Goal: Transaction & Acquisition: Purchase product/service

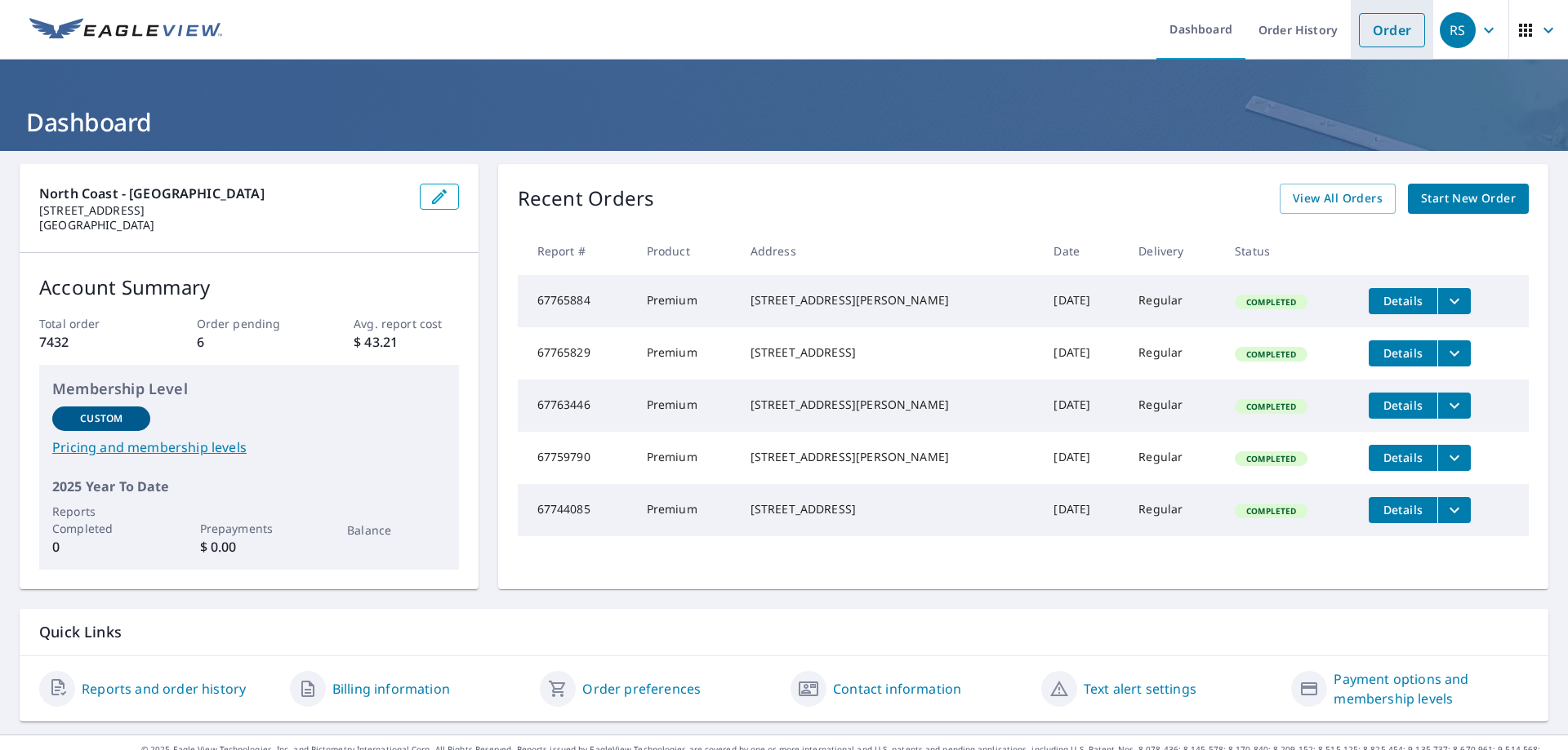
click at [1376, 29] on link "Order" at bounding box center [1392, 29] width 66 height 34
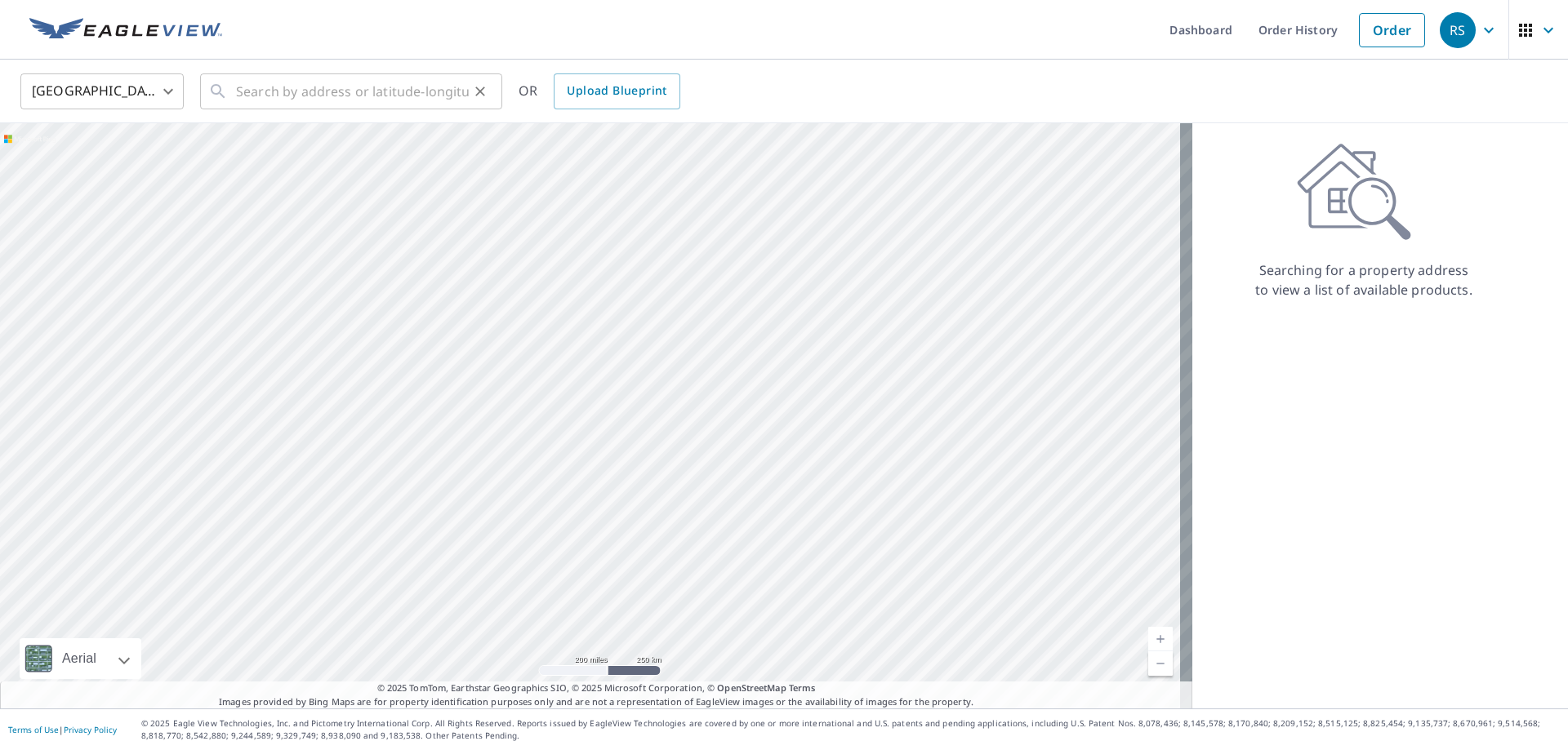
click at [232, 100] on div "​" at bounding box center [351, 91] width 302 height 36
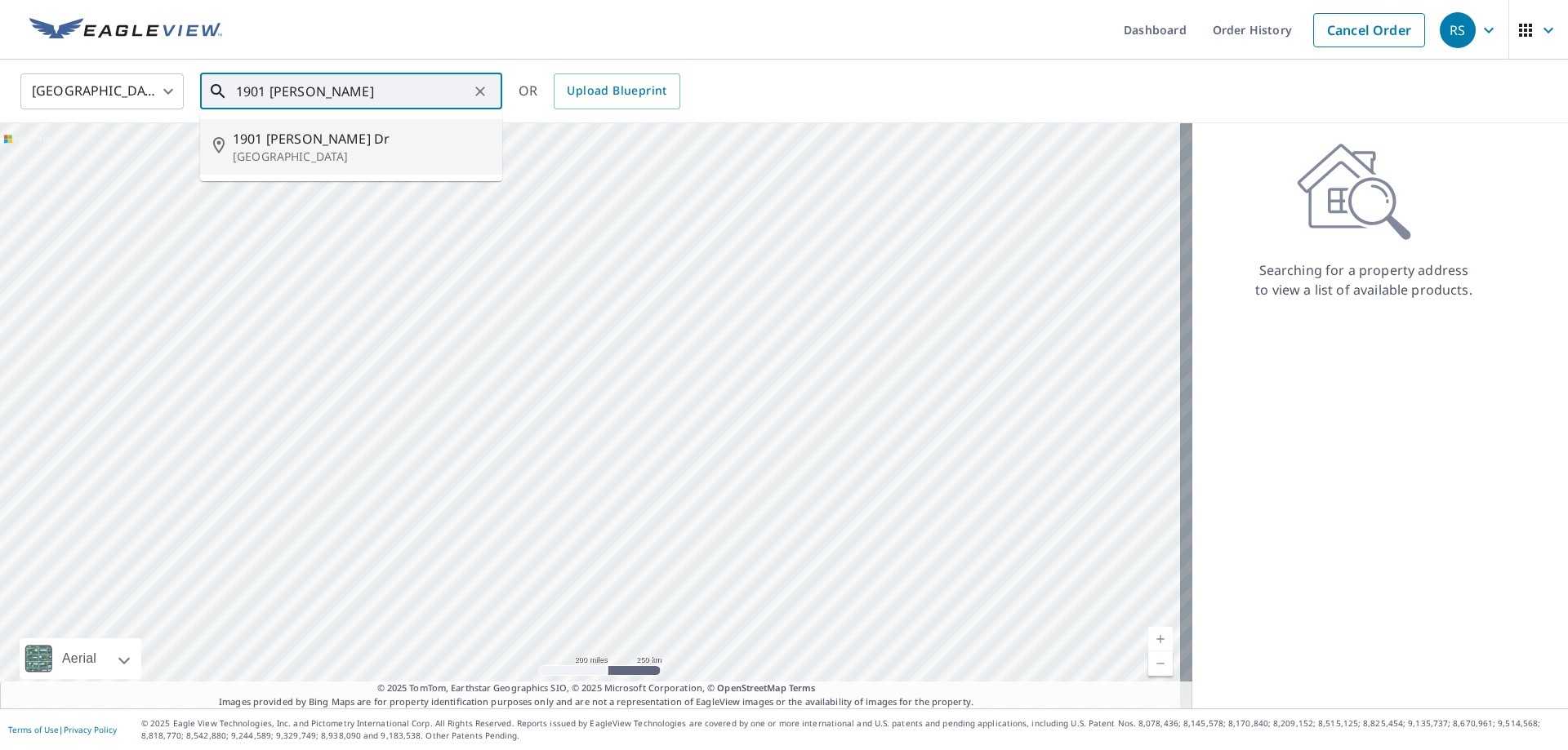
click at [289, 145] on span "1901 [PERSON_NAME] Dr" at bounding box center [360, 138] width 256 height 19
type input "[STREET_ADDRESS]"
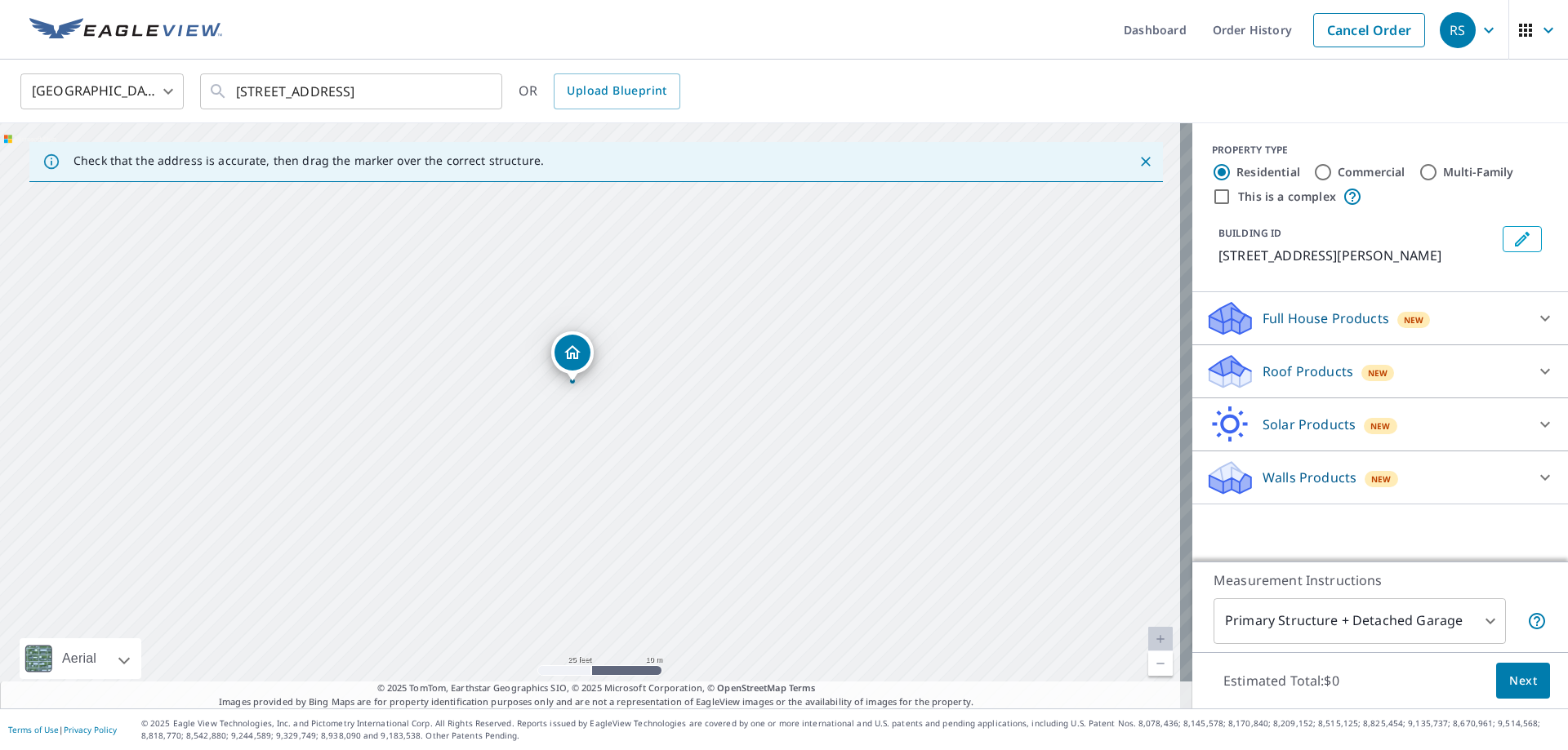
drag, startPoint x: 557, startPoint y: 365, endPoint x: 556, endPoint y: 442, distance: 77.0
click at [556, 442] on div "[STREET_ADDRESS]" at bounding box center [596, 415] width 1192 height 585
click at [1264, 371] on p "Roof Products" at bounding box center [1307, 371] width 91 height 19
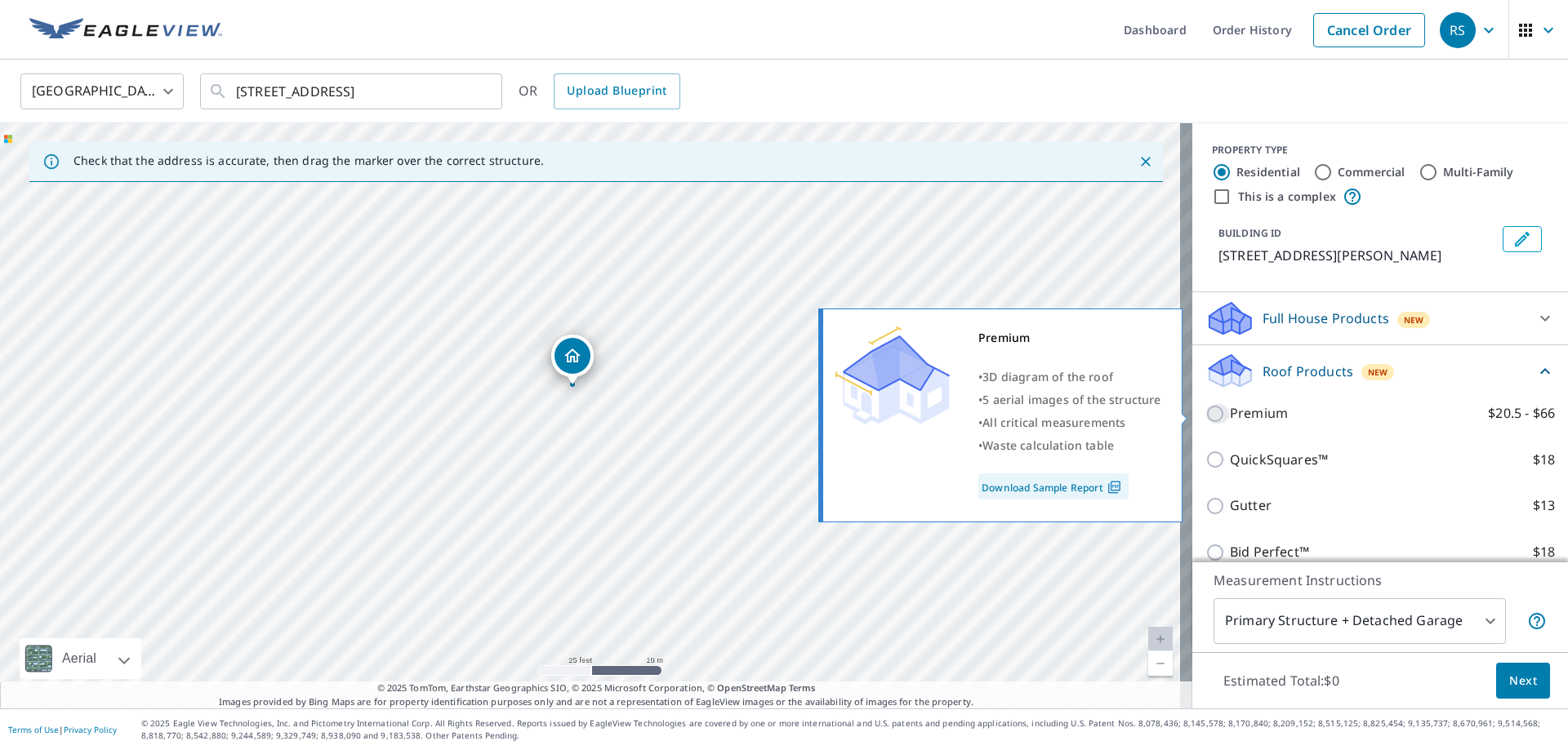
click at [1205, 413] on input "Premium $20.5 - $66" at bounding box center [1217, 414] width 25 height 19
checkbox input "true"
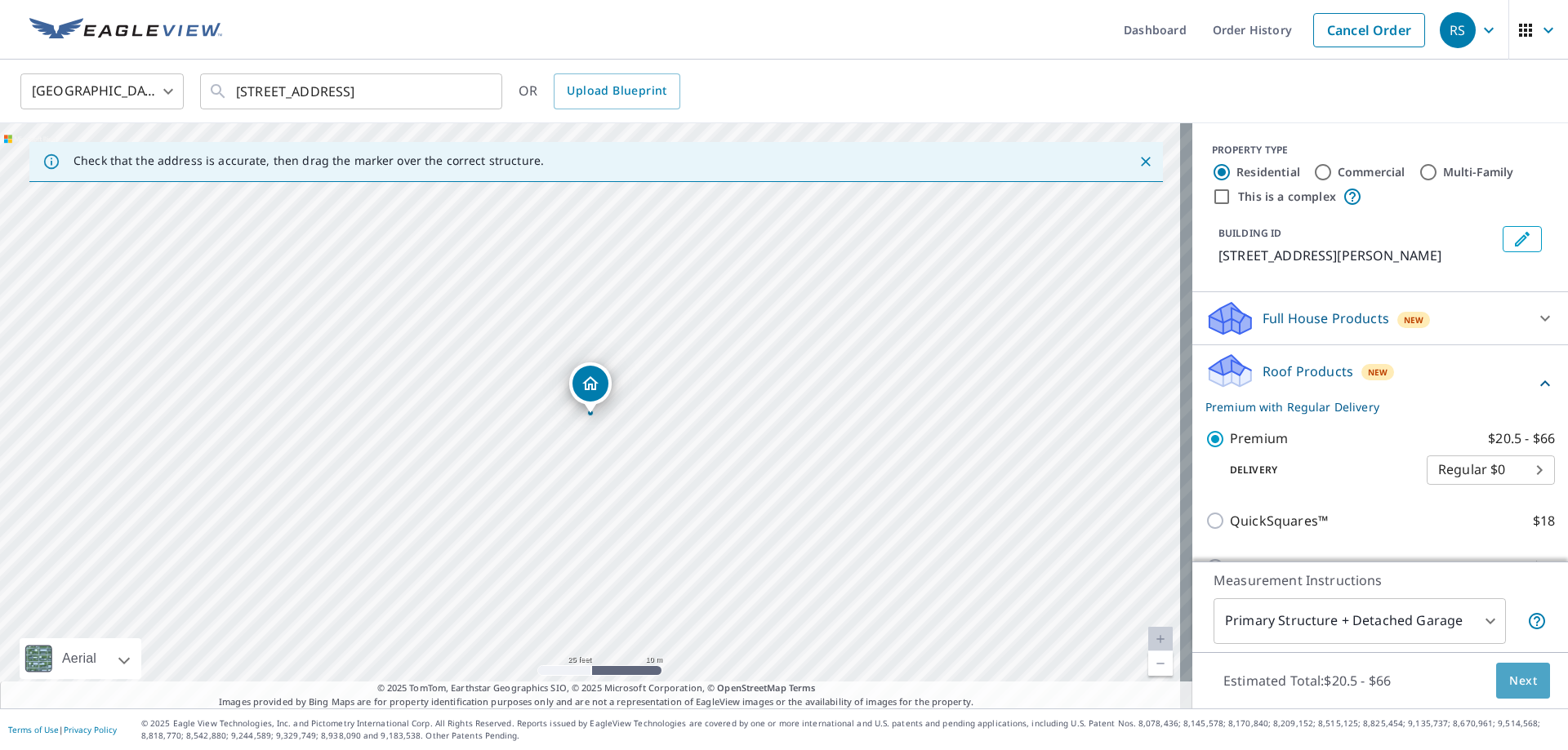
click at [1509, 689] on span "Next" at bounding box center [1523, 681] width 28 height 20
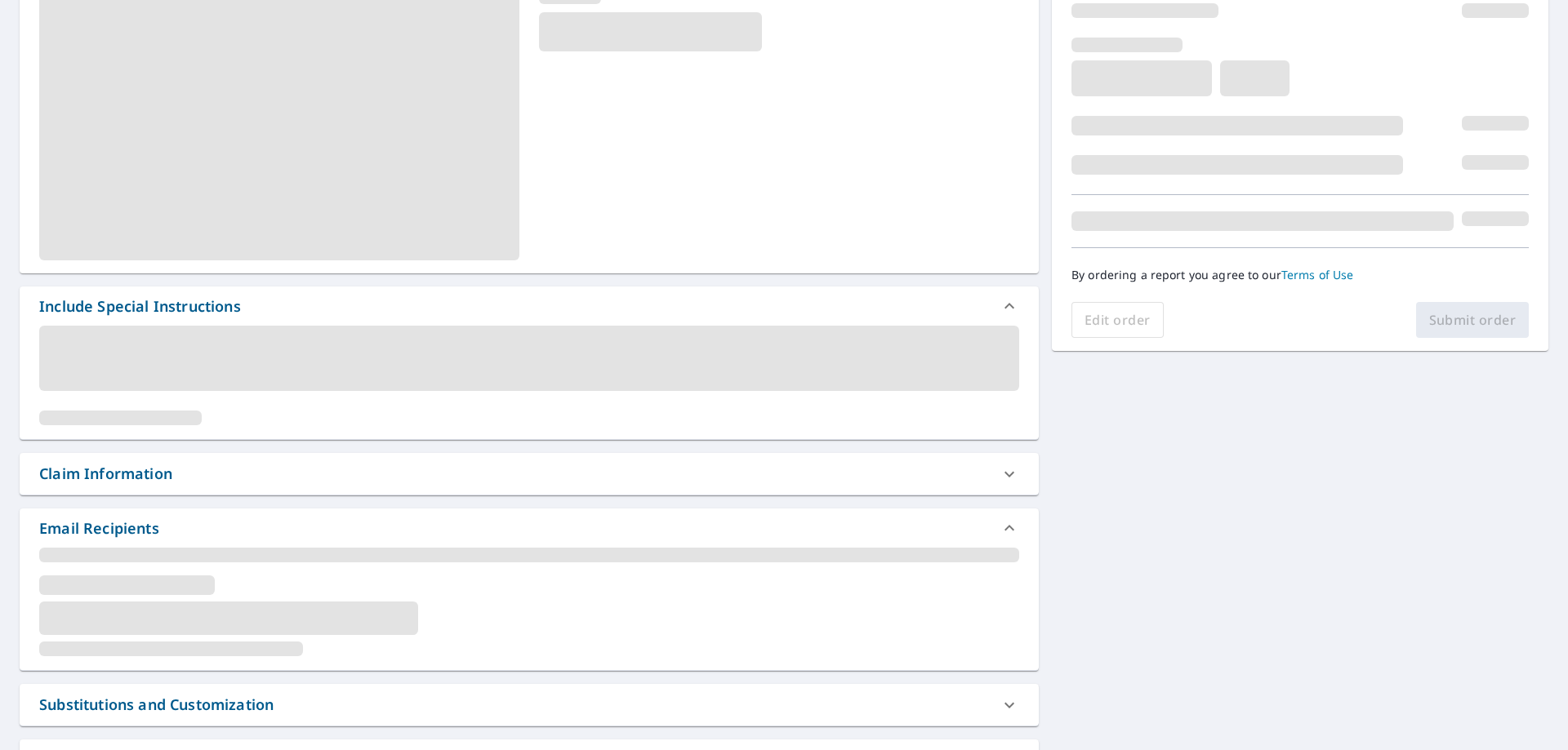
scroll to position [245, 0]
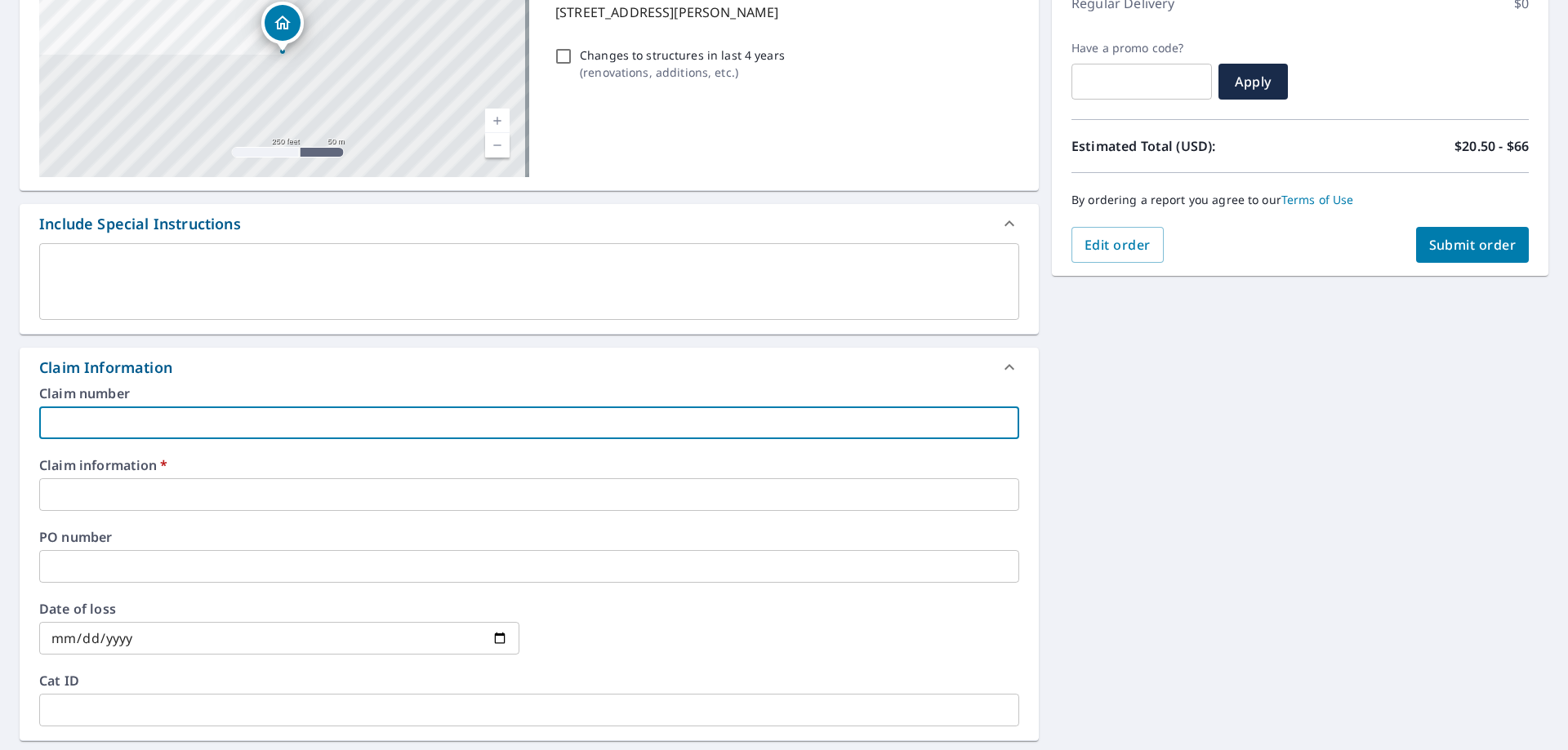
click at [107, 432] on input "text" at bounding box center [529, 423] width 980 height 33
type input "cash"
checkbox input "true"
click at [75, 494] on input "text" at bounding box center [529, 495] width 980 height 33
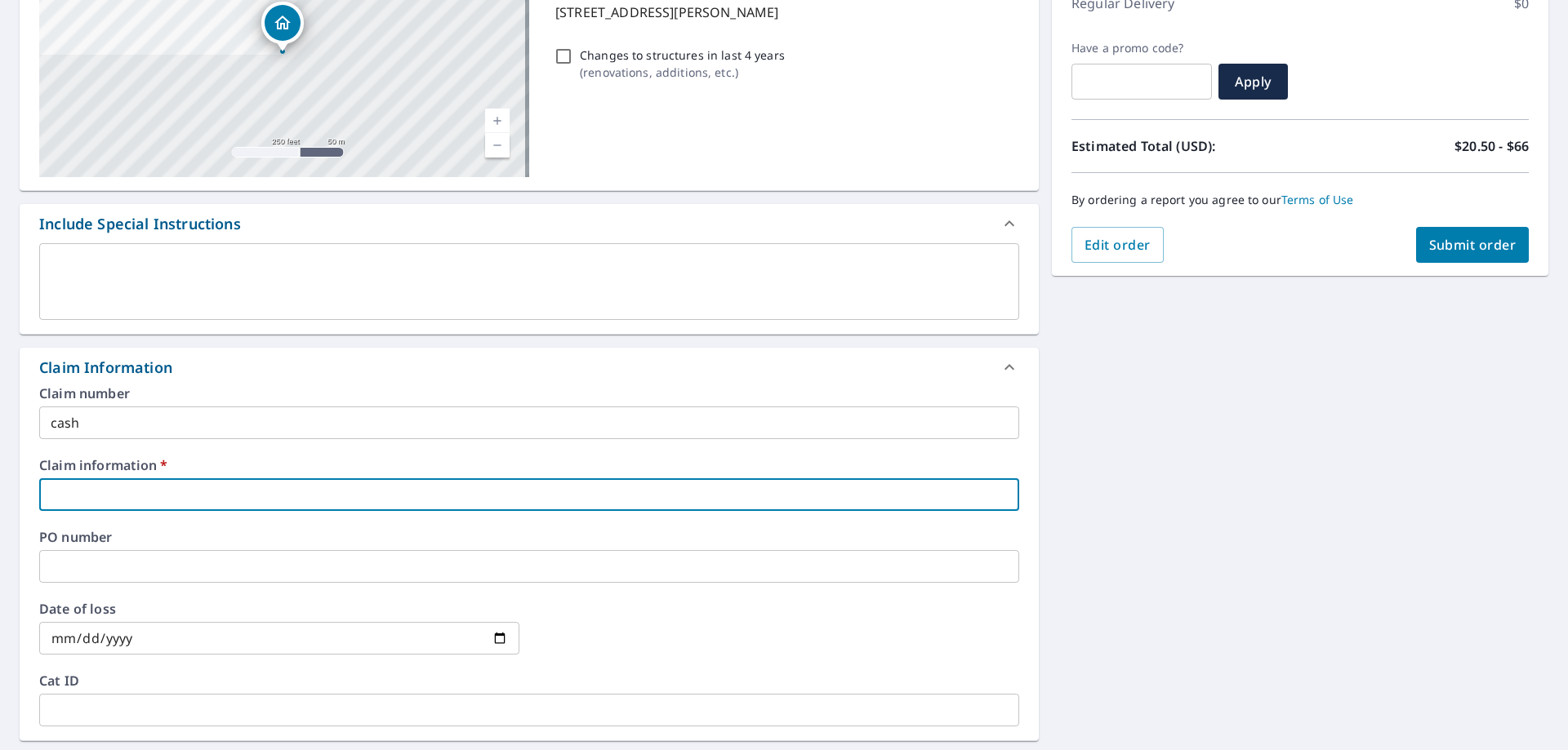
type input "cash"
checkbox input "true"
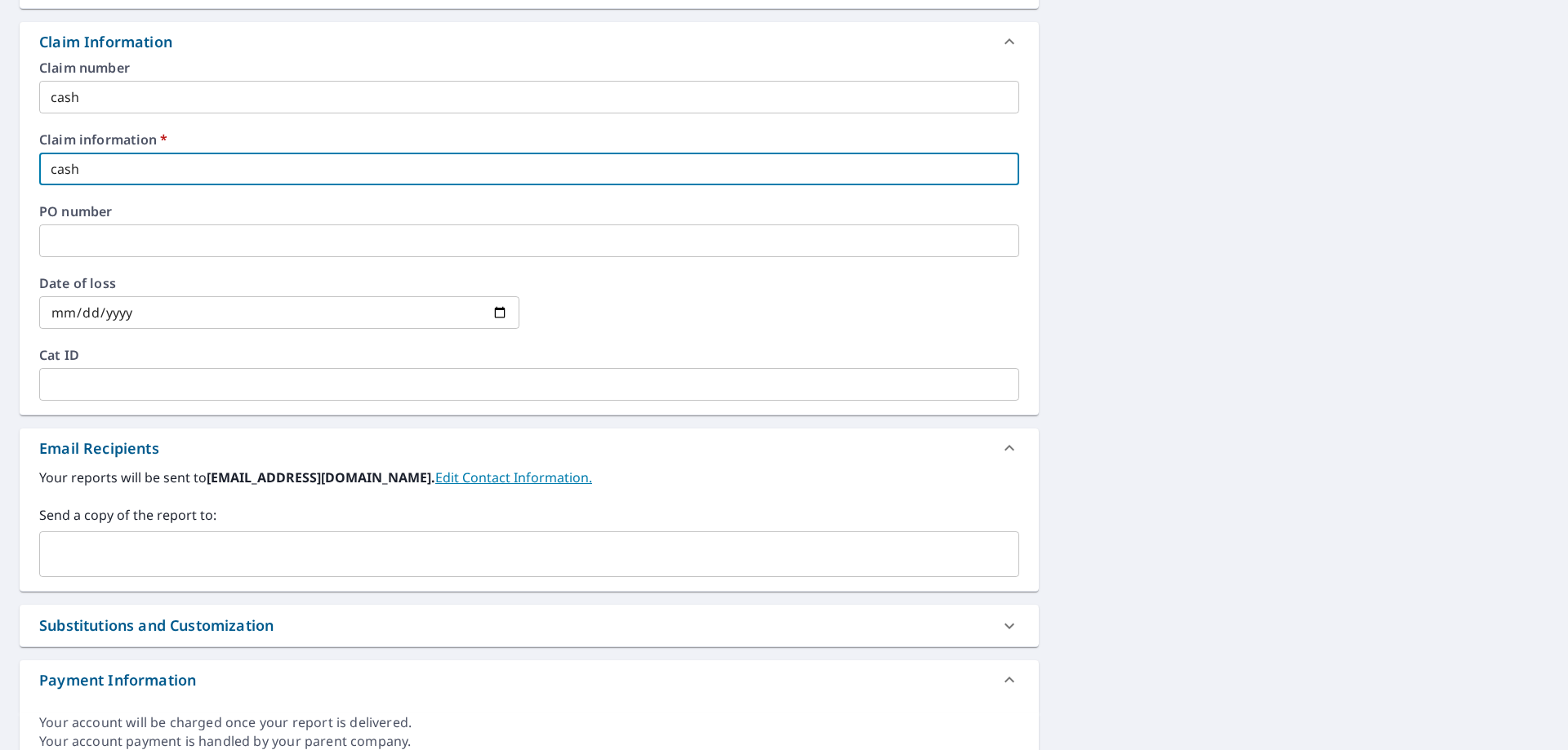
scroll to position [572, 0]
click at [85, 558] on input "text" at bounding box center [517, 553] width 940 height 31
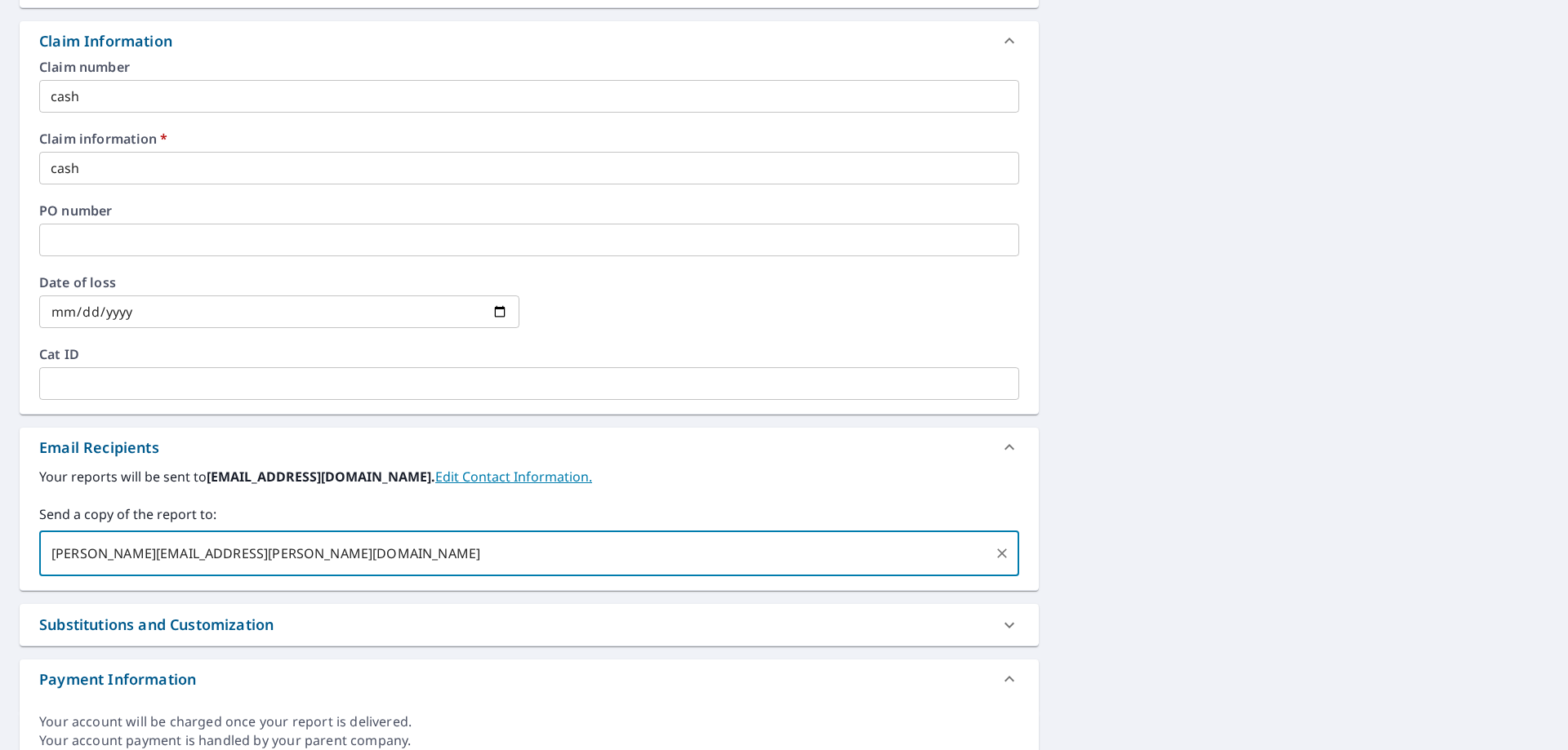
type input "[PERSON_NAME][EMAIL_ADDRESS][PERSON_NAME][DOMAIN_NAME]"
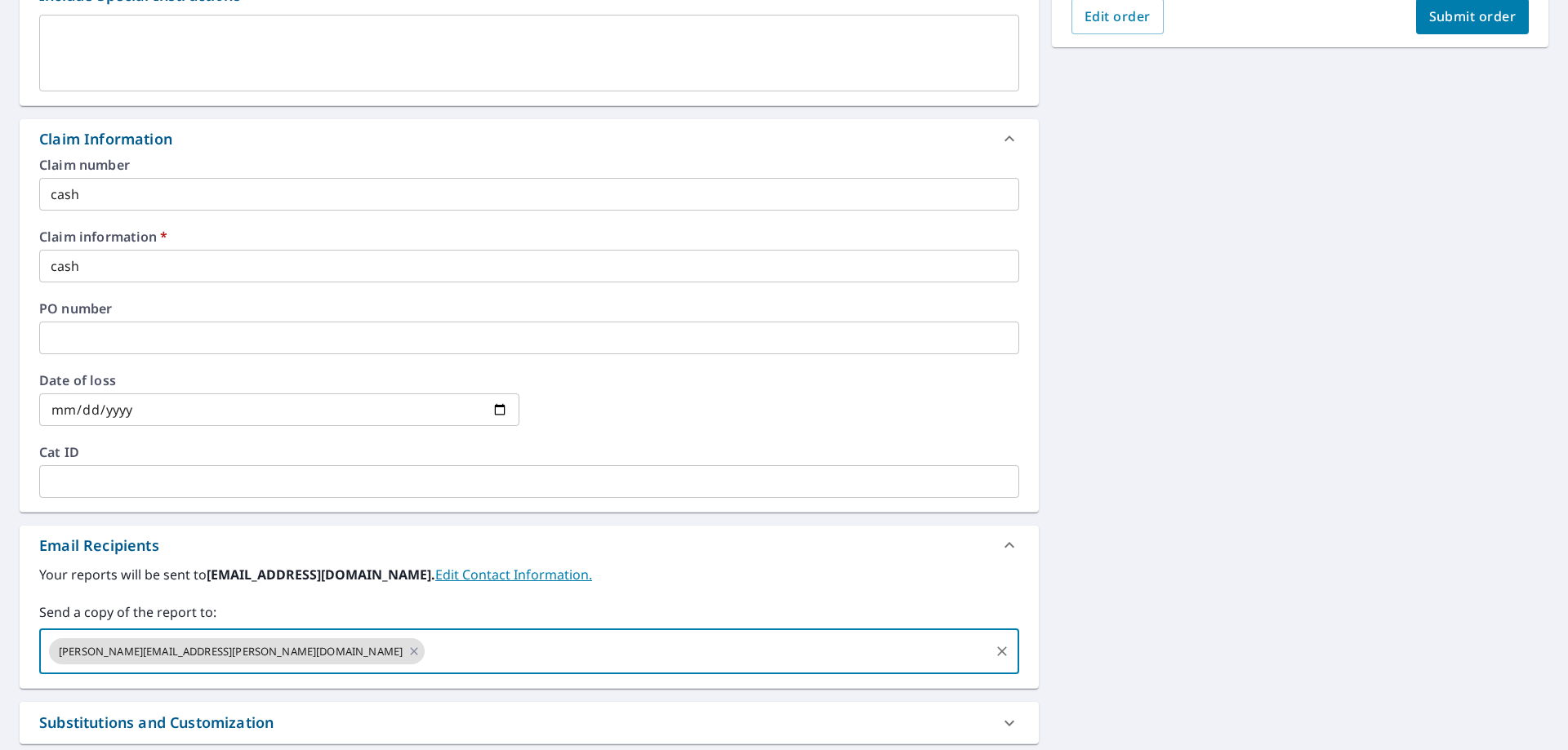
scroll to position [326, 0]
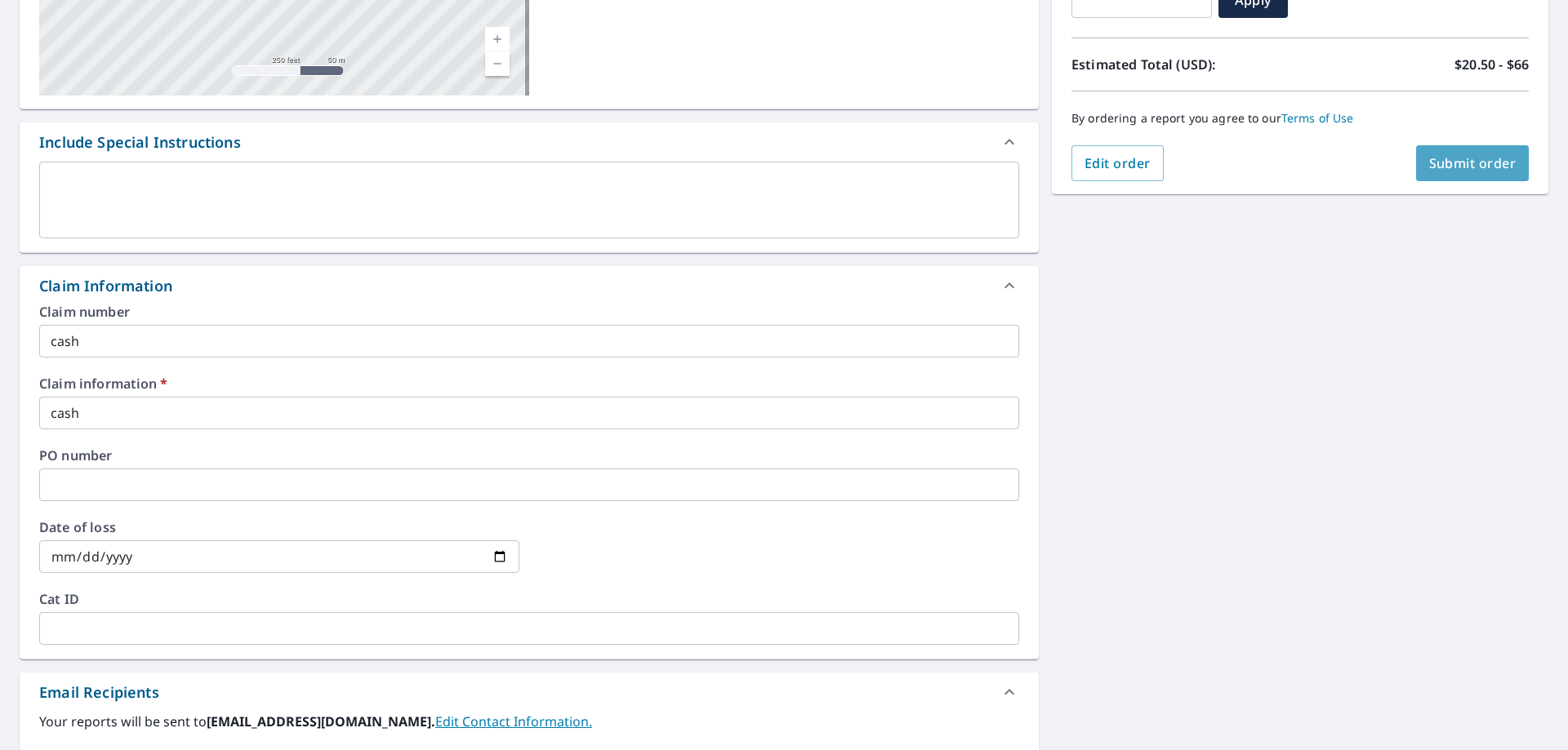
click at [1429, 165] on span "Submit order" at bounding box center [1472, 164] width 87 height 18
checkbox input "true"
